Goal: Obtain resource: Obtain resource

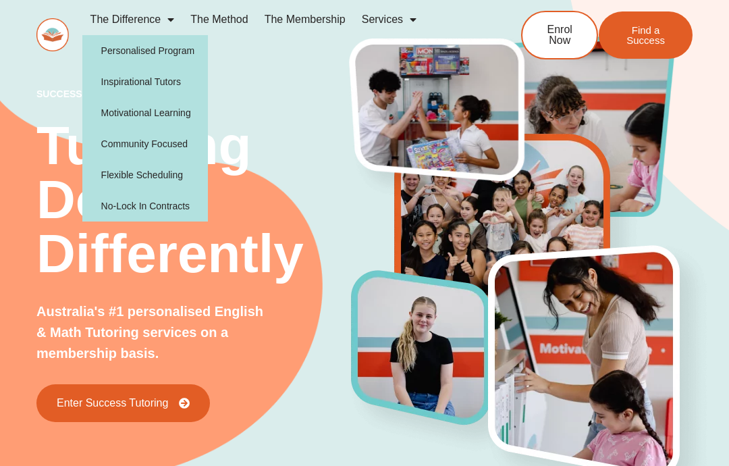
click at [296, 196] on h2 "Tutoring Done Differently" at bounding box center [193, 200] width 315 height 162
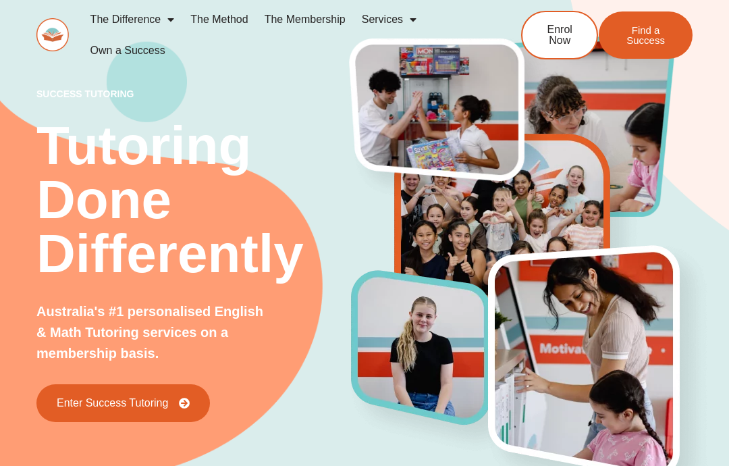
click at [221, 16] on link "The Method" at bounding box center [219, 19] width 74 height 31
click at [398, 16] on link "Services" at bounding box center [389, 19] width 71 height 31
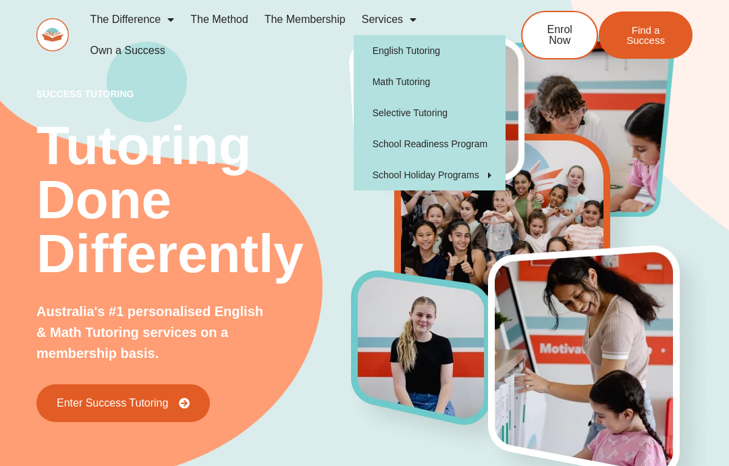
click at [436, 60] on link "English Tutoring" at bounding box center [430, 50] width 152 height 31
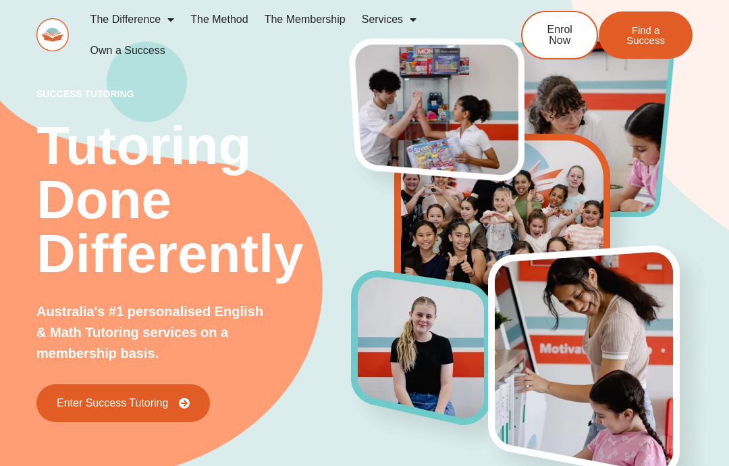
click at [249, 20] on link "The Method" at bounding box center [219, 19] width 74 height 31
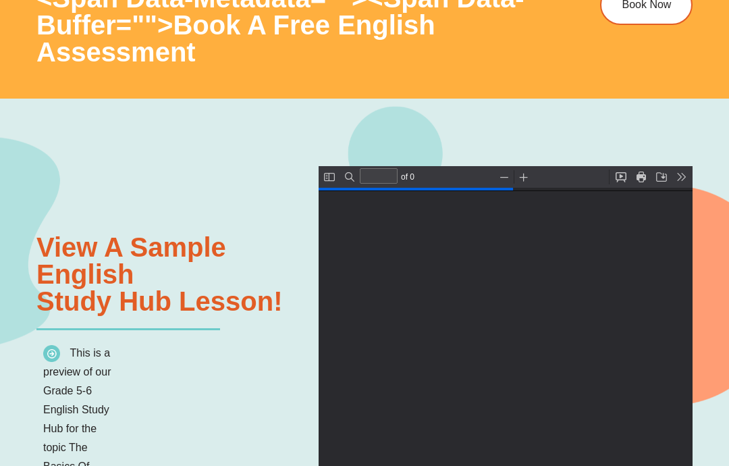
type input "*"
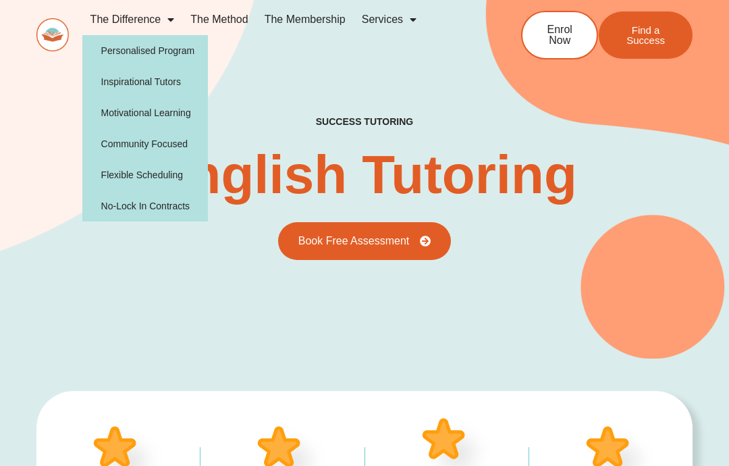
click at [161, 271] on div "success tutoring English Tutoring Book Free Assessment" at bounding box center [364, 157] width 656 height 400
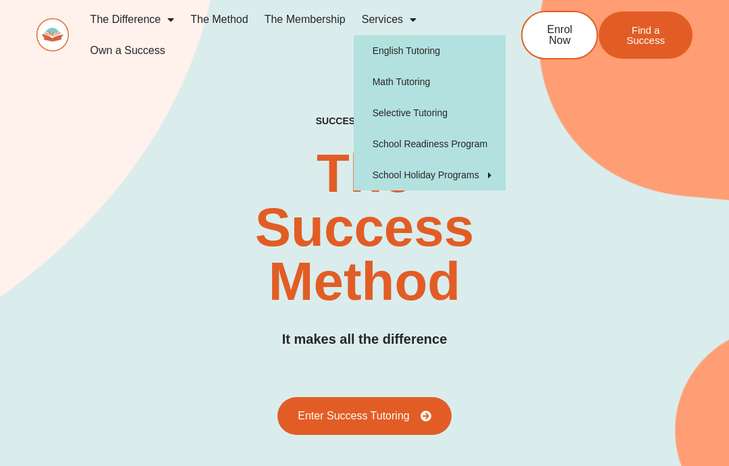
click at [585, 236] on div "SUCCESS TUTORING​ The Success Method It makes all the difference Enter Success …" at bounding box center [364, 275] width 656 height 320
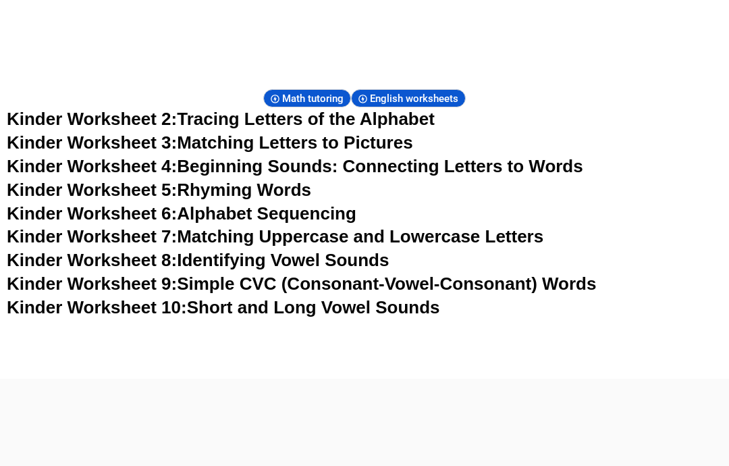
scroll to position [623, 0]
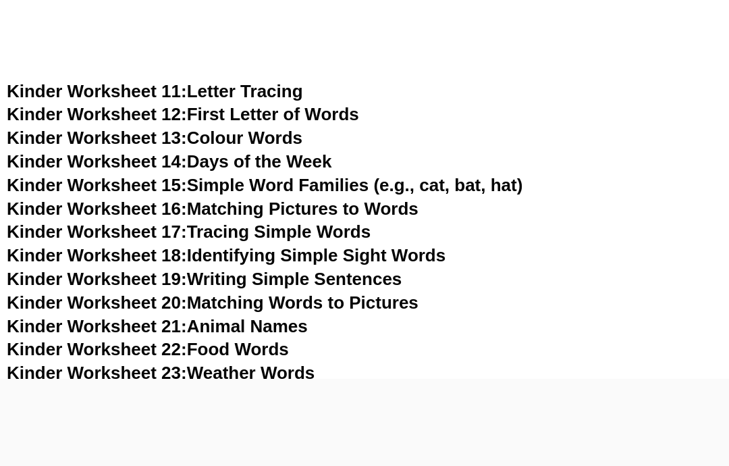
scroll to position [433, 0]
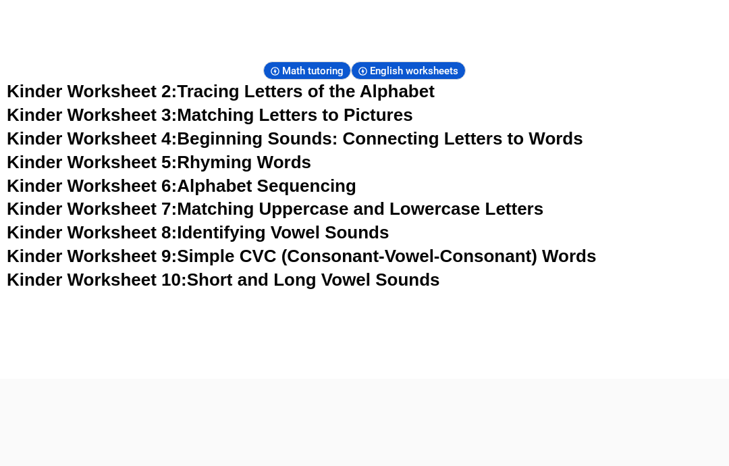
scroll to position [649, 0]
click at [544, 133] on link "Kinder Worksheet 4: Beginning Sounds: Connecting Letters to Words" at bounding box center [295, 139] width 577 height 20
